Goal: Information Seeking & Learning: Check status

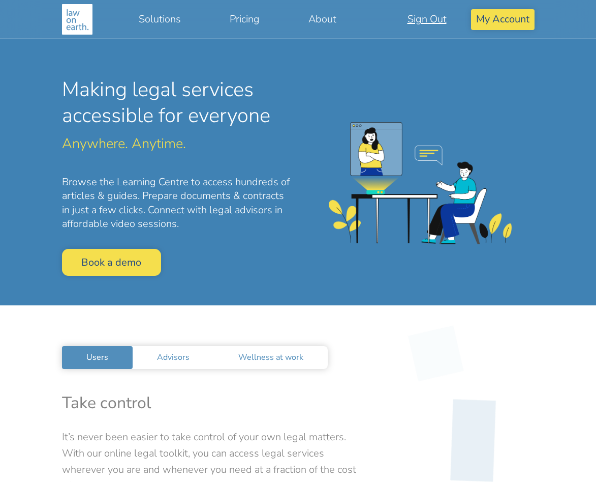
scroll to position [203, 0]
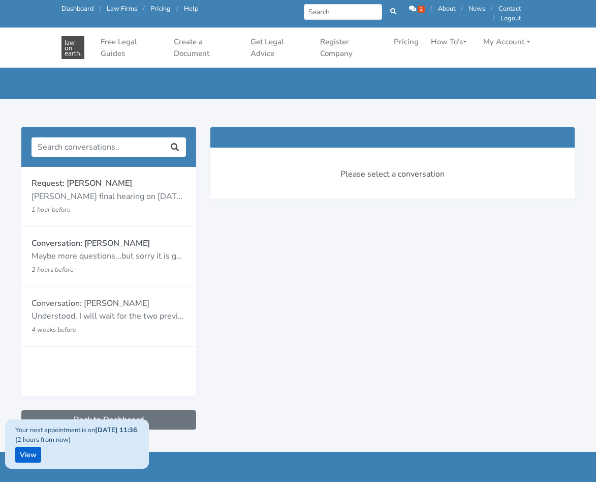
scroll to position [51, 0]
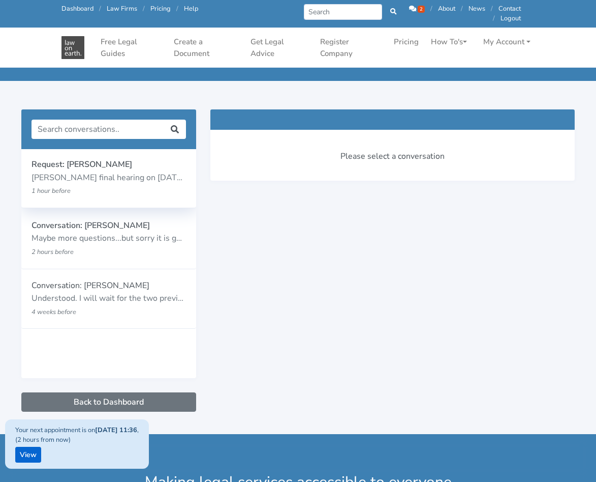
click at [108, 176] on p "[PERSON_NAME] final hearing on [DATE] (due to family violence), my ex has been …" at bounding box center [109, 177] width 155 height 13
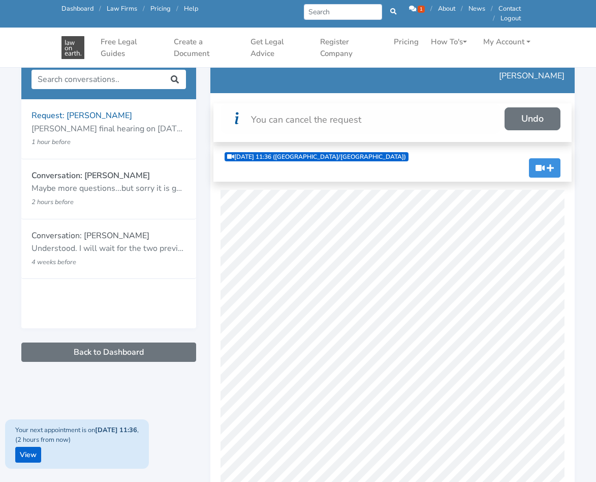
scroll to position [51, 0]
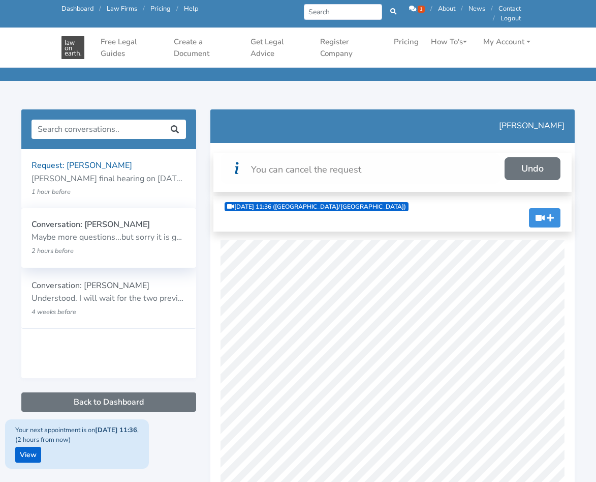
click at [84, 236] on p "Maybe more questions...but sorry it is getting too long. I will book a session …" at bounding box center [109, 237] width 155 height 13
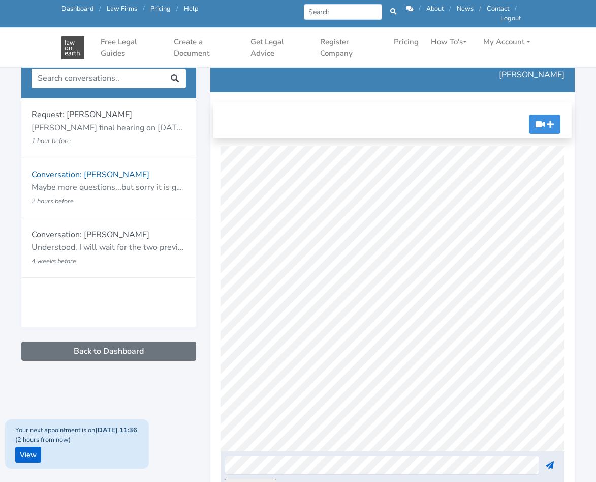
scroll to position [1075, 0]
